Goal: Transaction & Acquisition: Purchase product/service

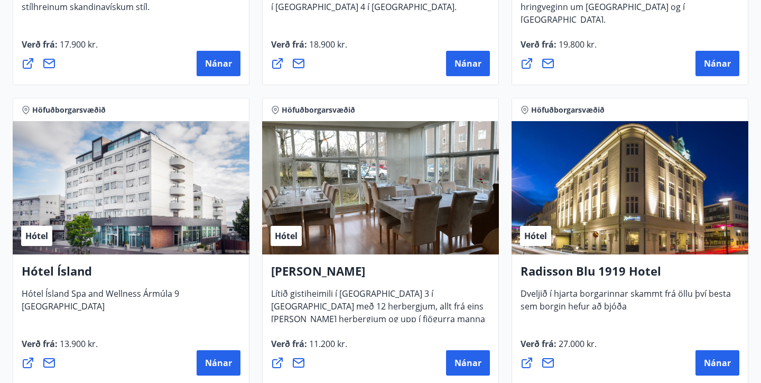
scroll to position [439, 0]
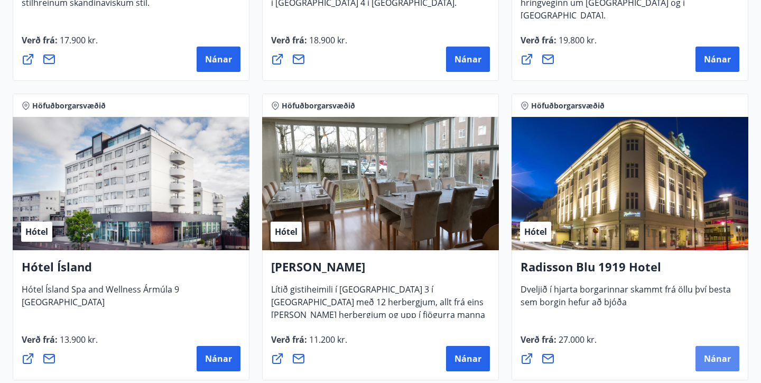
click at [726, 362] on span "Nánar" at bounding box center [717, 358] width 27 height 12
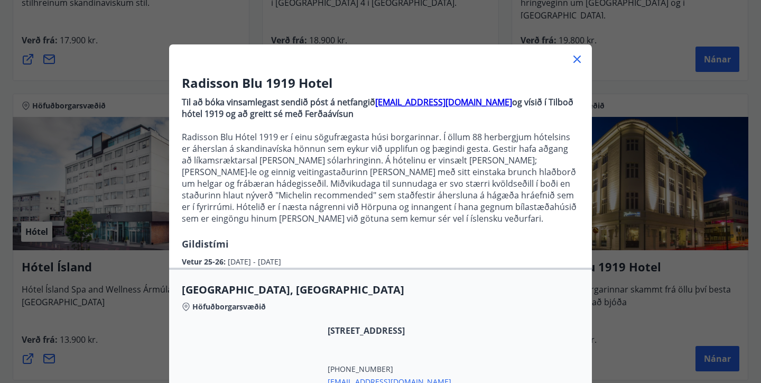
scroll to position [17, 0]
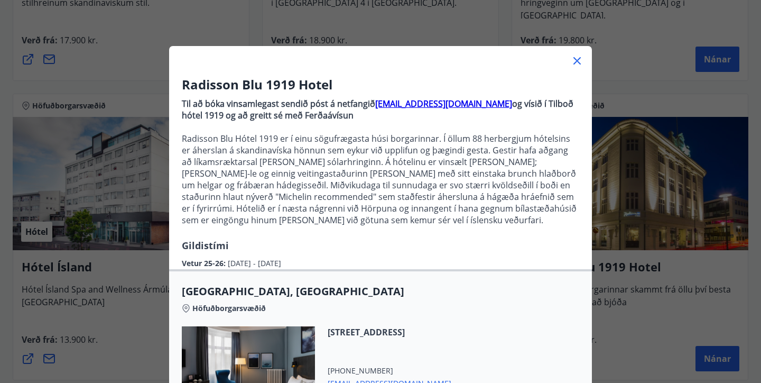
click at [581, 58] on icon at bounding box center [577, 60] width 13 height 13
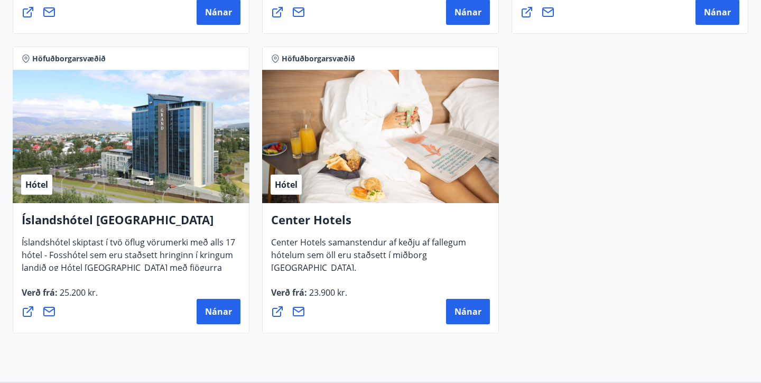
scroll to position [791, 0]
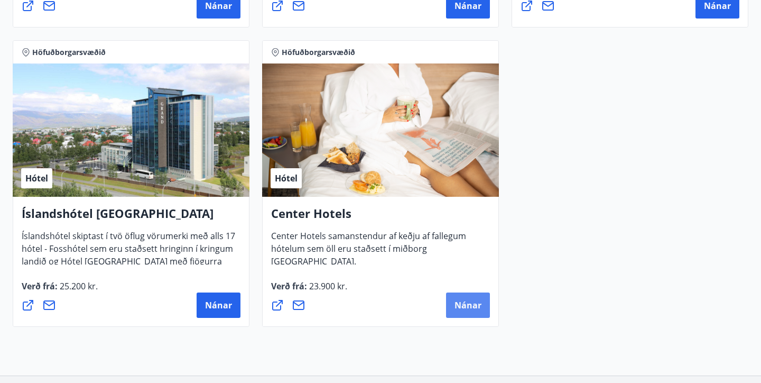
click at [461, 303] on span "Nánar" at bounding box center [467, 305] width 27 height 12
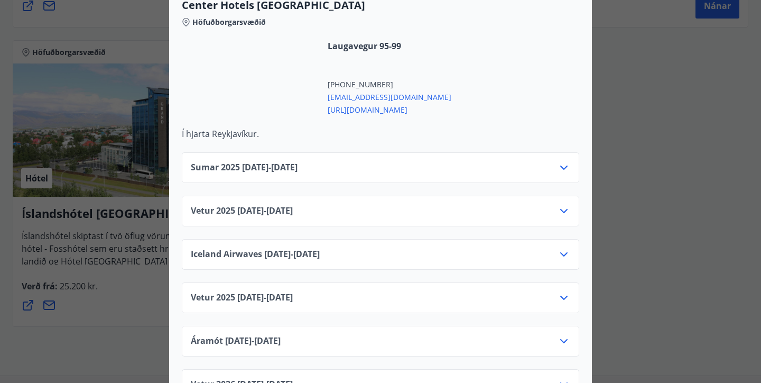
scroll to position [406, 0]
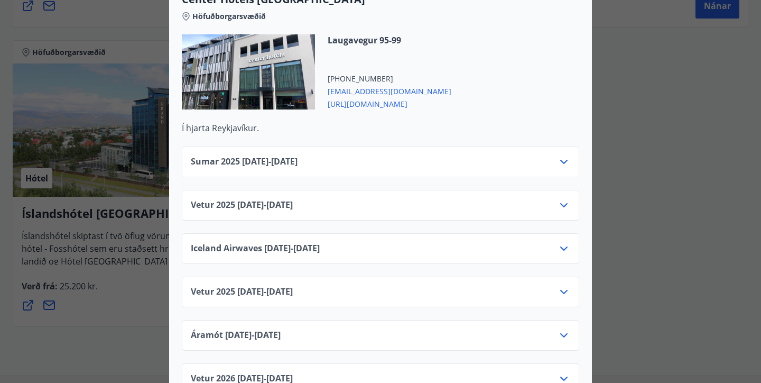
click at [563, 199] on icon at bounding box center [563, 205] width 13 height 13
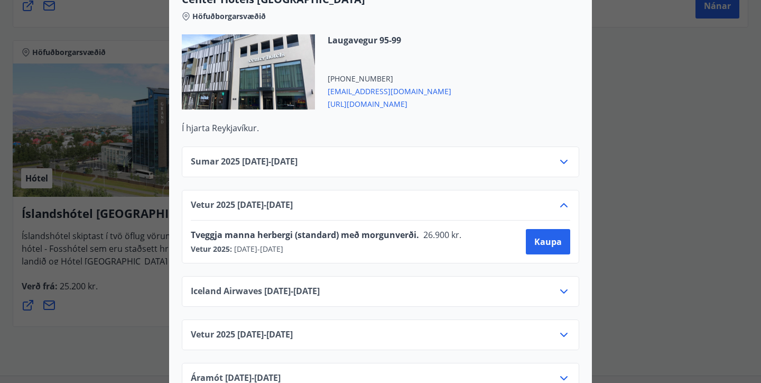
click at [563, 328] on icon at bounding box center [563, 334] width 13 height 13
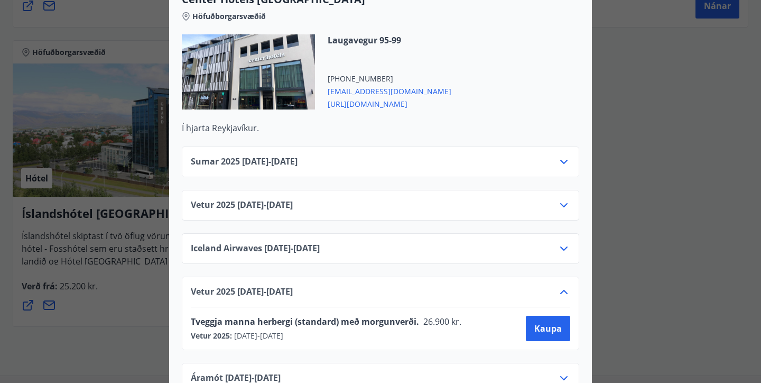
click at [561, 199] on icon at bounding box center [563, 205] width 13 height 13
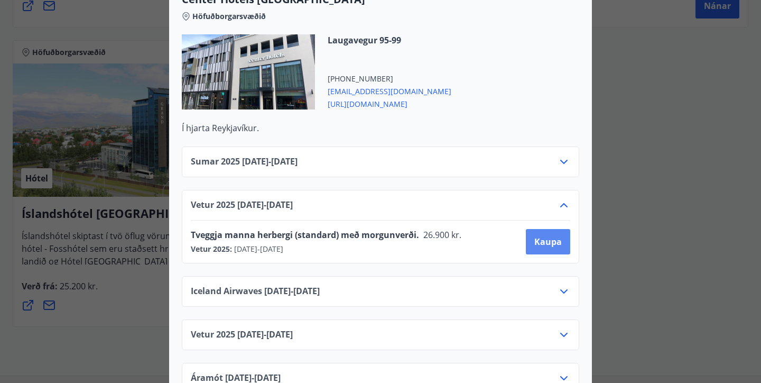
click at [542, 236] on span "Kaupa" at bounding box center [547, 242] width 27 height 12
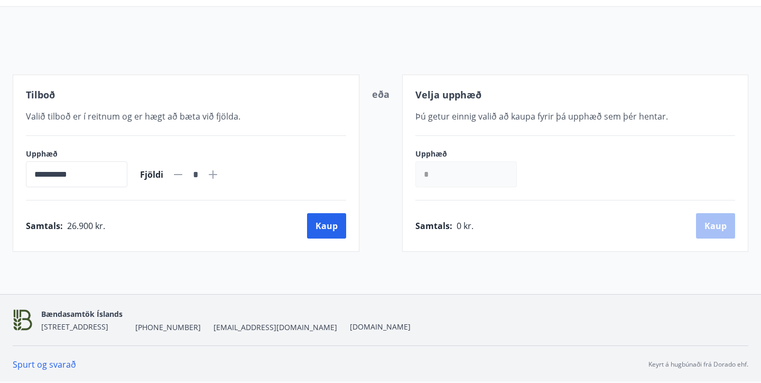
scroll to position [94, 0]
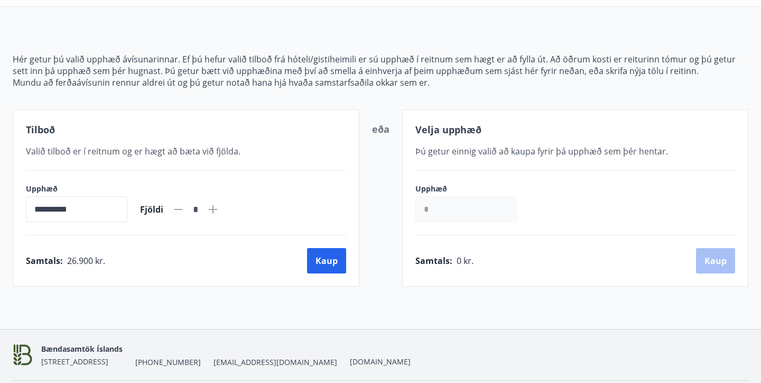
click at [213, 209] on icon at bounding box center [212, 209] width 1 height 1
type input "*"
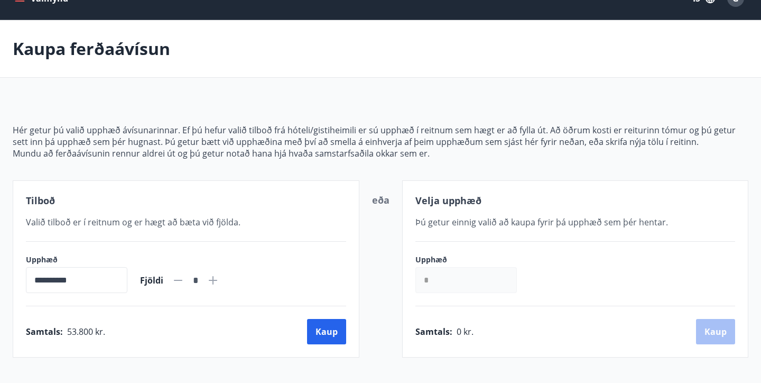
scroll to position [25, 0]
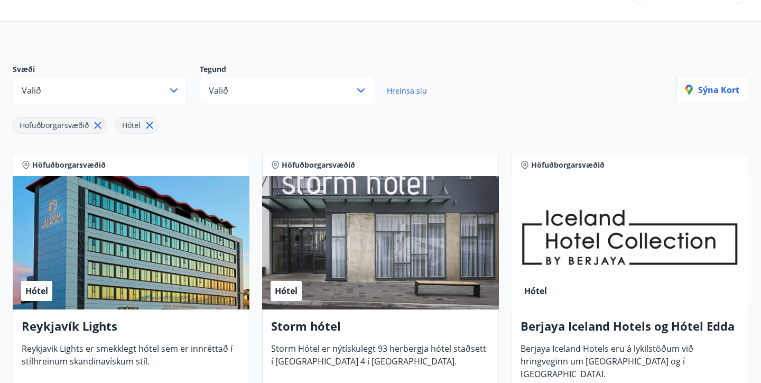
scroll to position [87, 0]
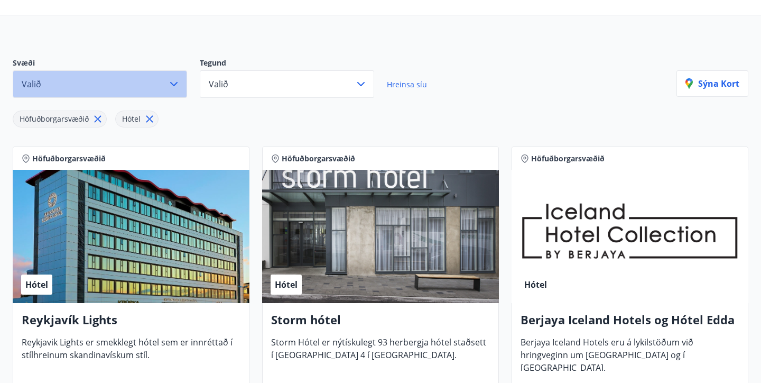
click at [173, 81] on icon "button" at bounding box center [173, 84] width 13 height 13
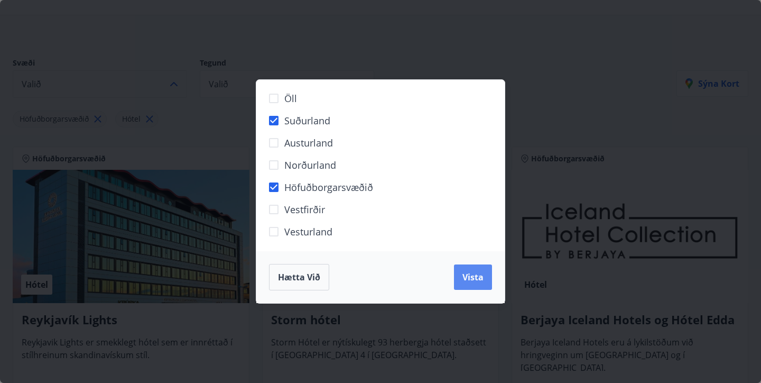
click at [472, 277] on span "Vista" at bounding box center [472, 277] width 21 height 12
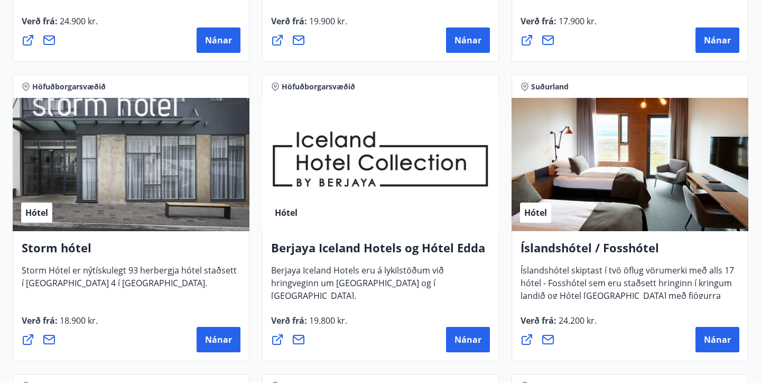
scroll to position [460, 0]
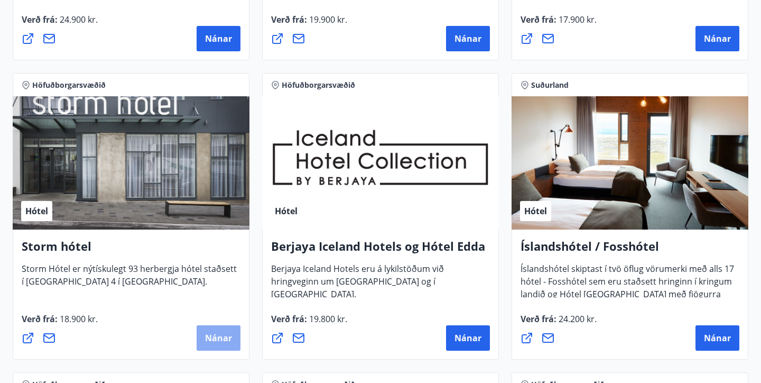
click at [208, 335] on span "Nánar" at bounding box center [218, 338] width 27 height 12
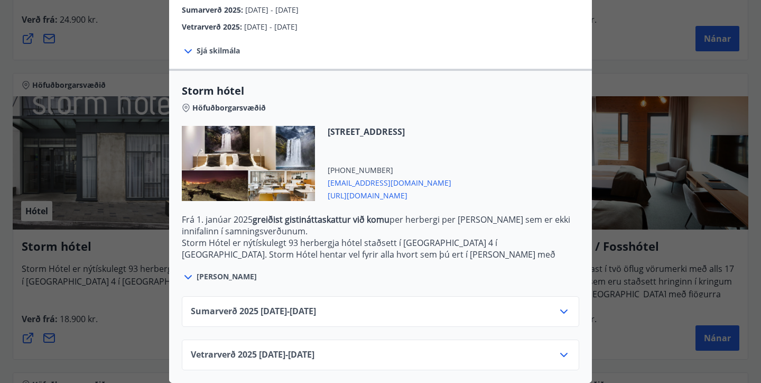
scroll to position [201, 0]
click at [569, 349] on icon at bounding box center [563, 354] width 13 height 13
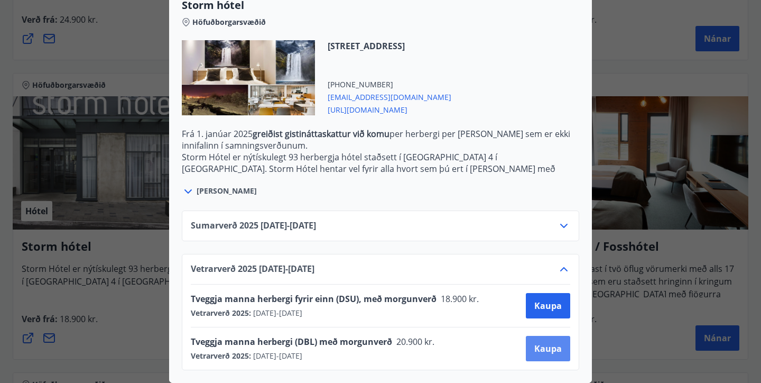
scroll to position [286, 0]
click at [550, 294] on button "Kaupa" at bounding box center [548, 305] width 44 height 25
